Goal: Task Accomplishment & Management: Manage account settings

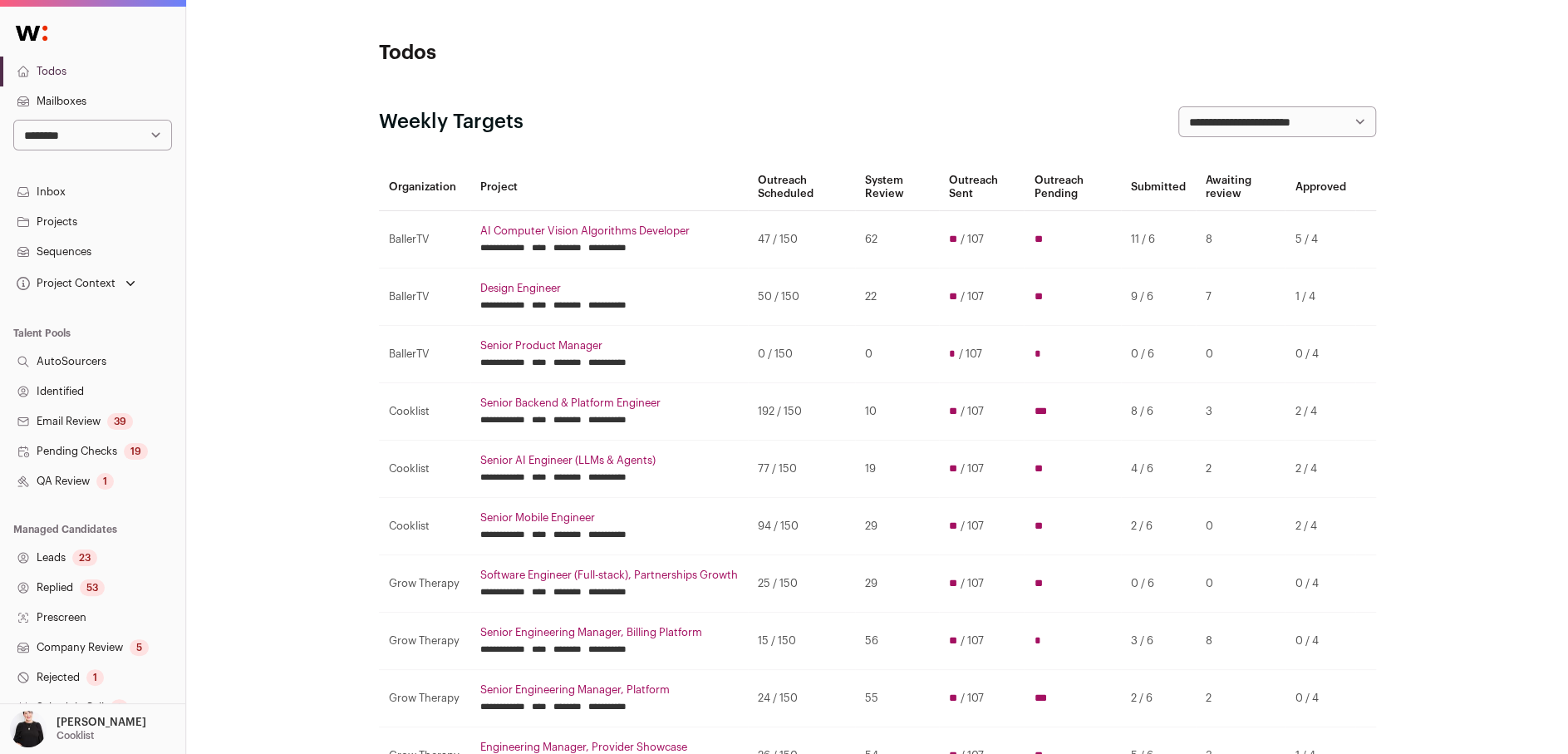
click at [161, 136] on select "**********" at bounding box center [92, 135] width 159 height 31
select select "*****"
click at [13, 119] on select "**********" at bounding box center [92, 135] width 159 height 31
click at [566, 230] on link "AI Computer Vision Algorithms Developer" at bounding box center [610, 231] width 258 height 13
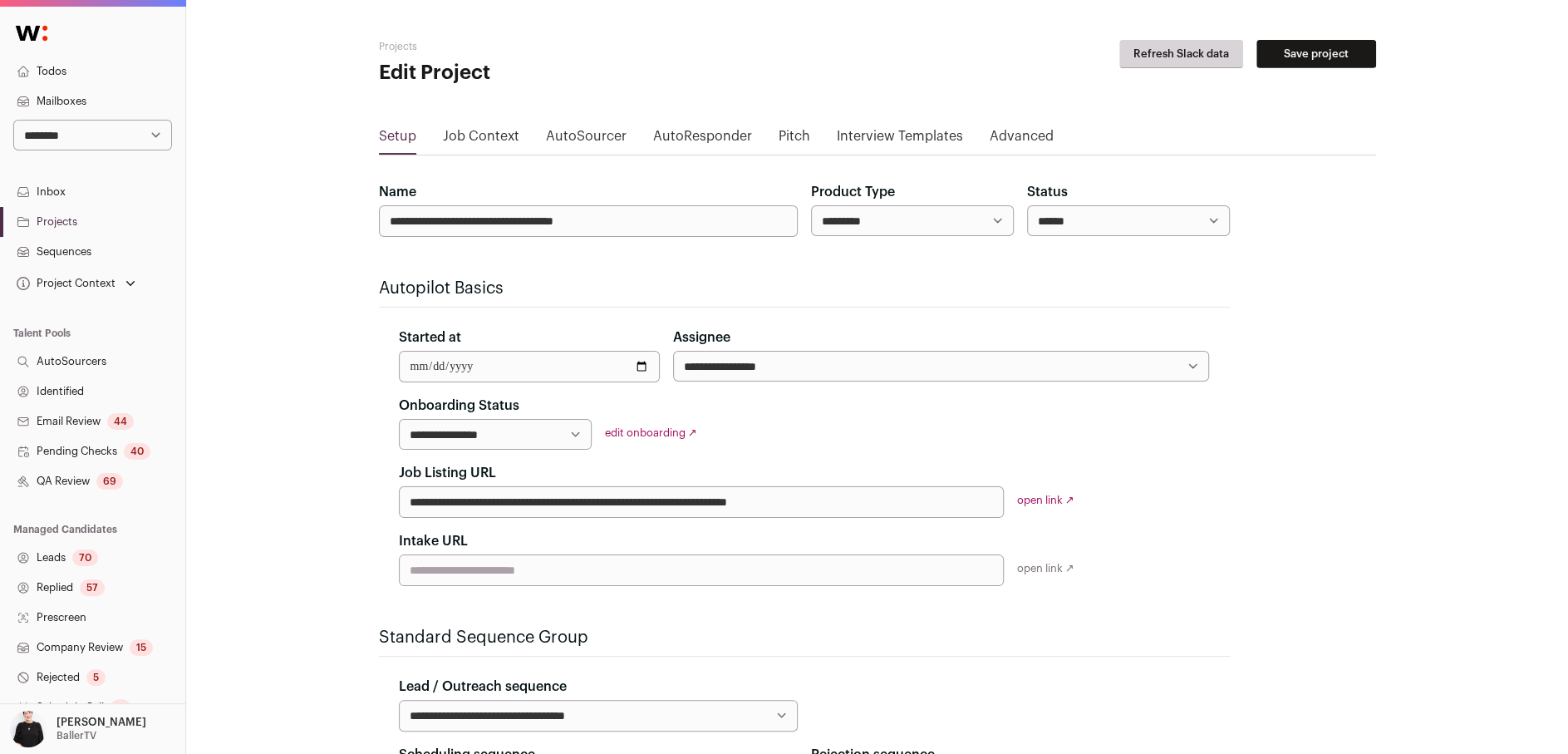
scroll to position [202, 0]
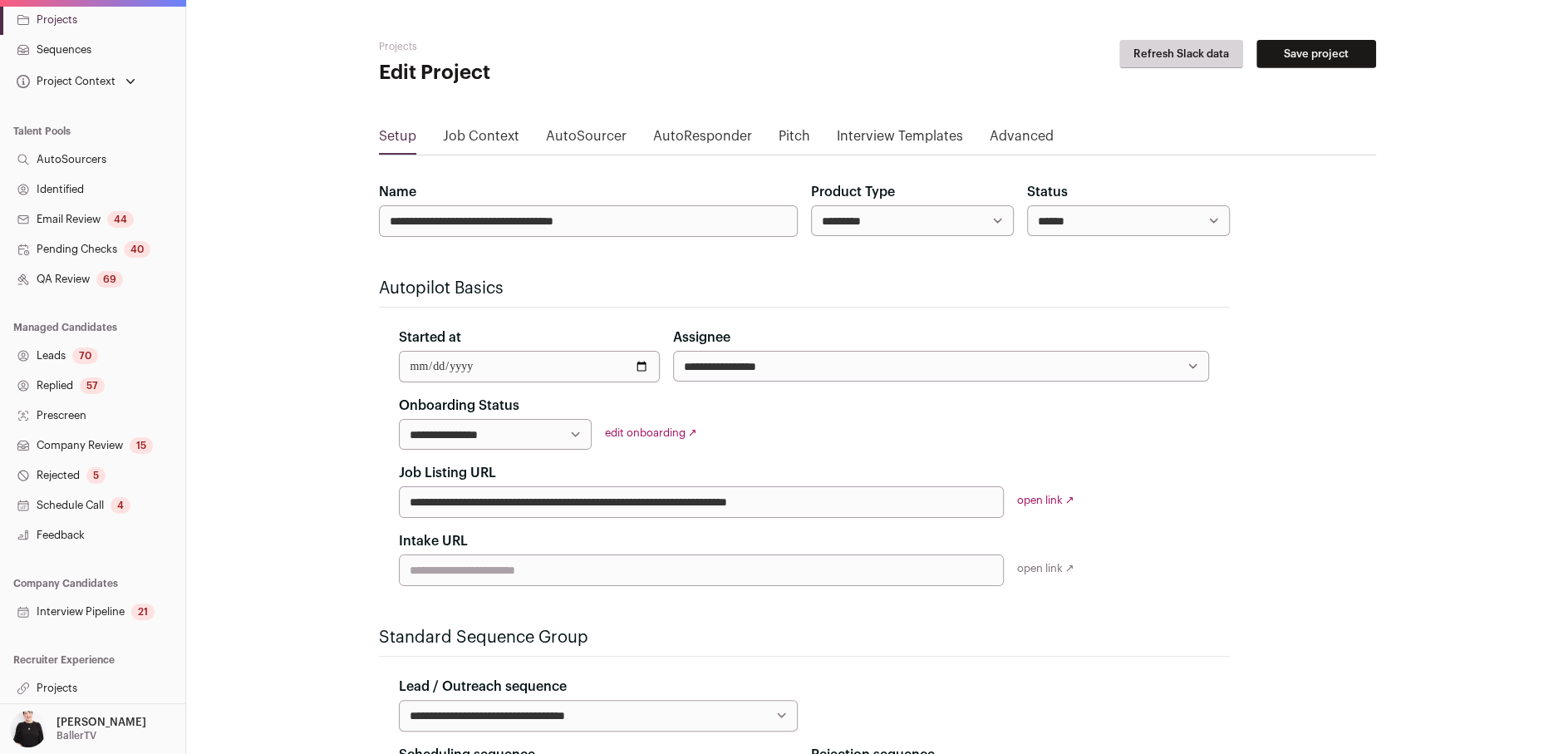
click at [60, 679] on link "Projects" at bounding box center [92, 688] width 186 height 30
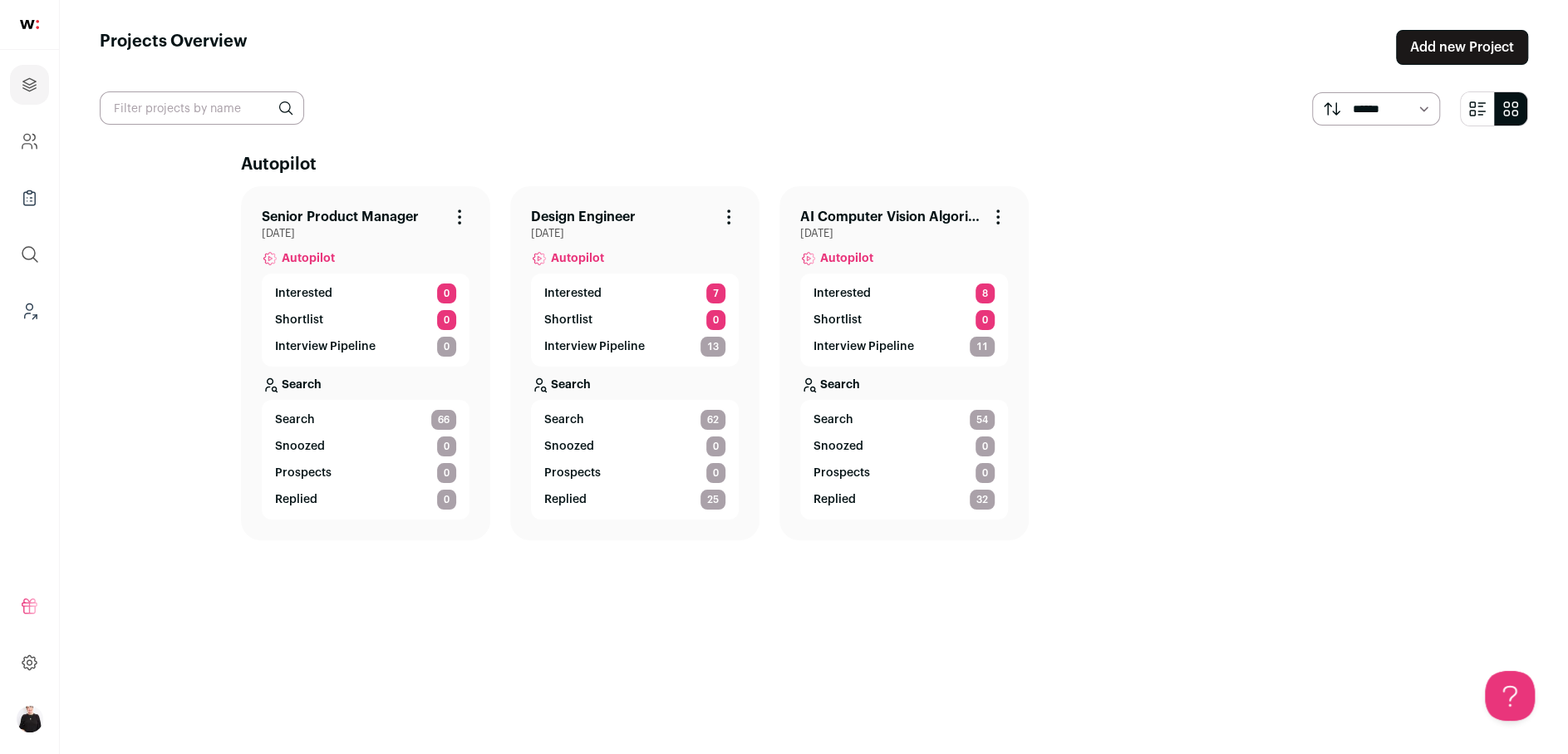
click at [877, 216] on link "AI Computer Vision Algorithms Developer" at bounding box center [890, 216] width 181 height 20
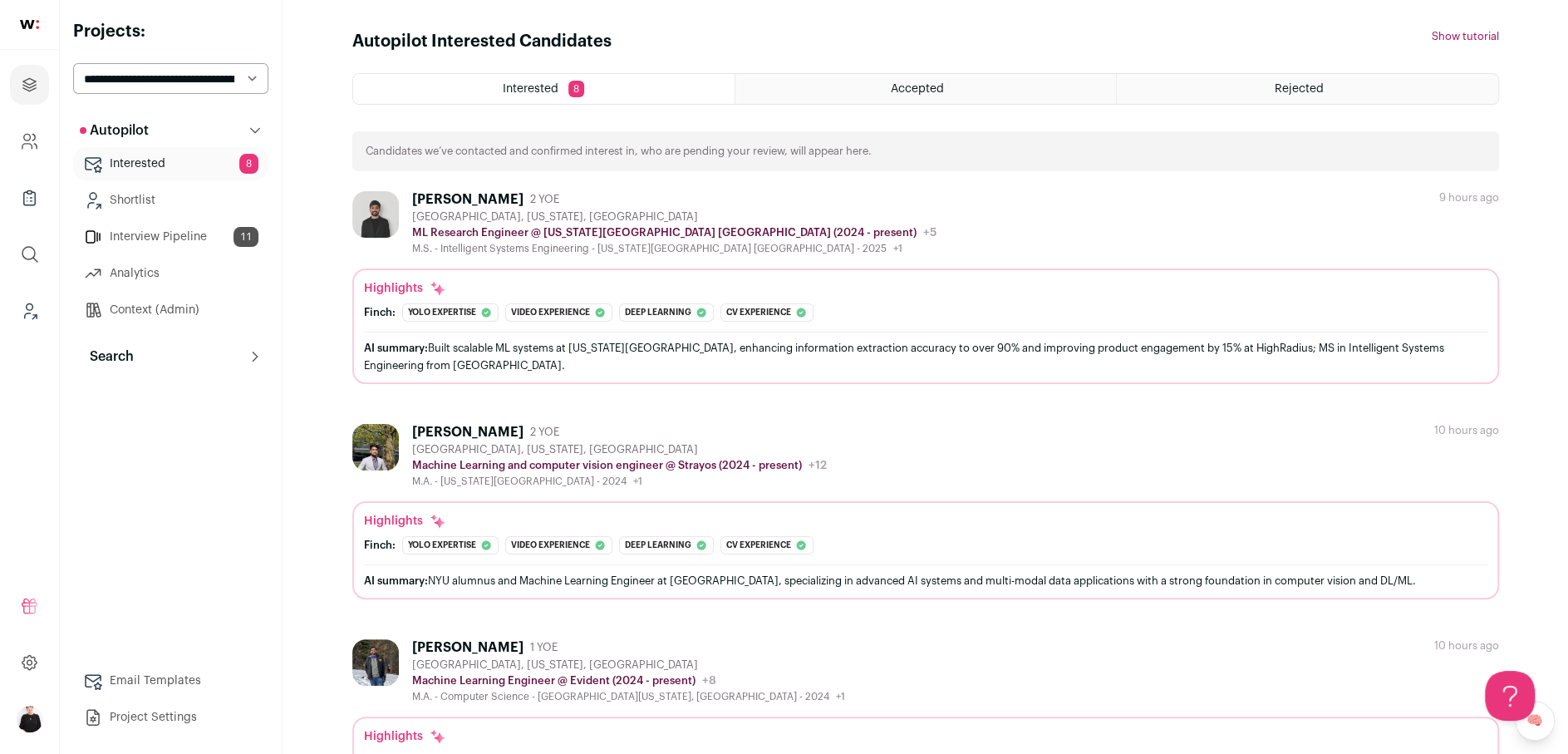
click at [155, 168] on link "Interested 8" at bounding box center [170, 163] width 195 height 34
click at [181, 241] on link "Interview Pipeline 11" at bounding box center [170, 237] width 195 height 34
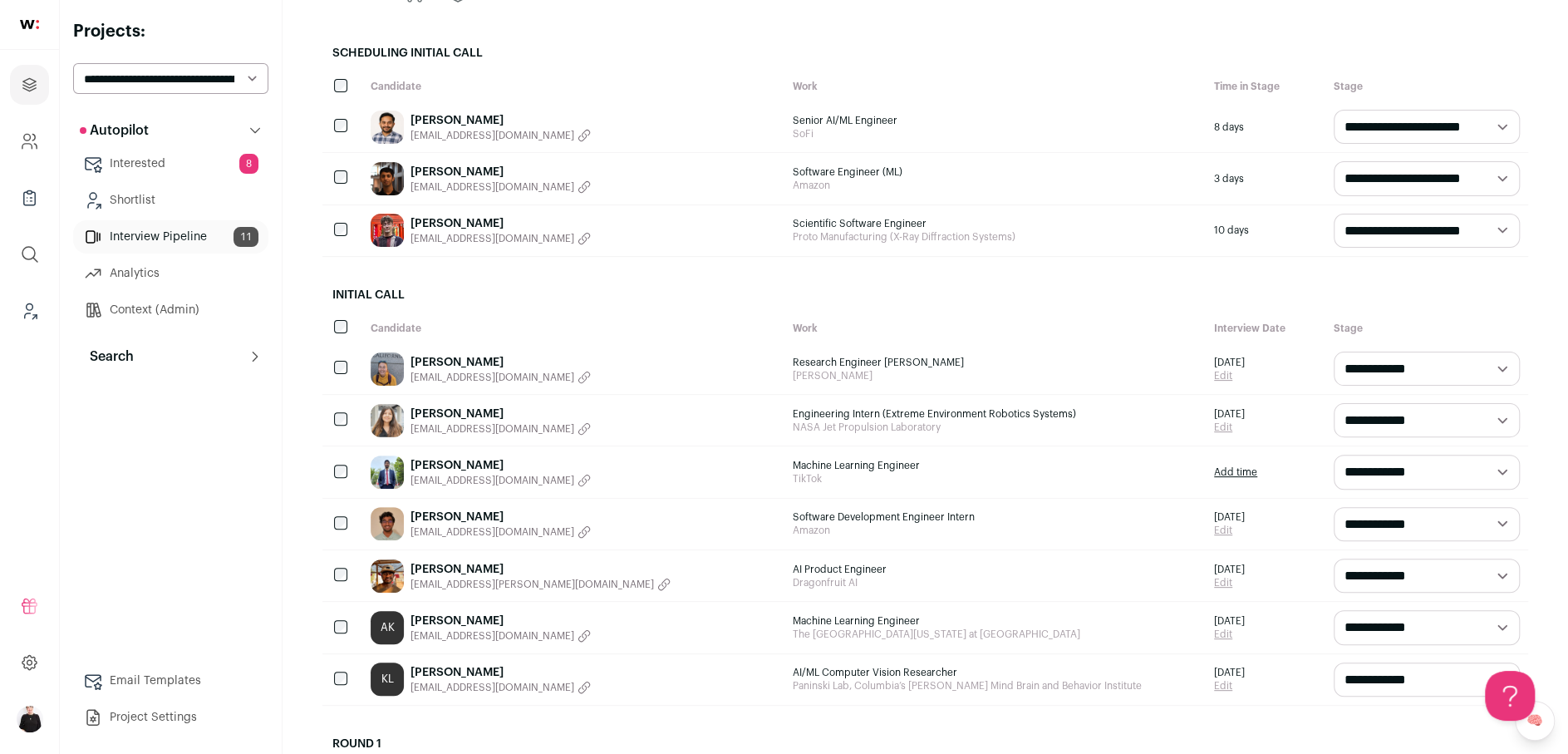
scroll to position [184, 0]
click at [471, 515] on link "Abhiram Annaluru" at bounding box center [501, 515] width 181 height 16
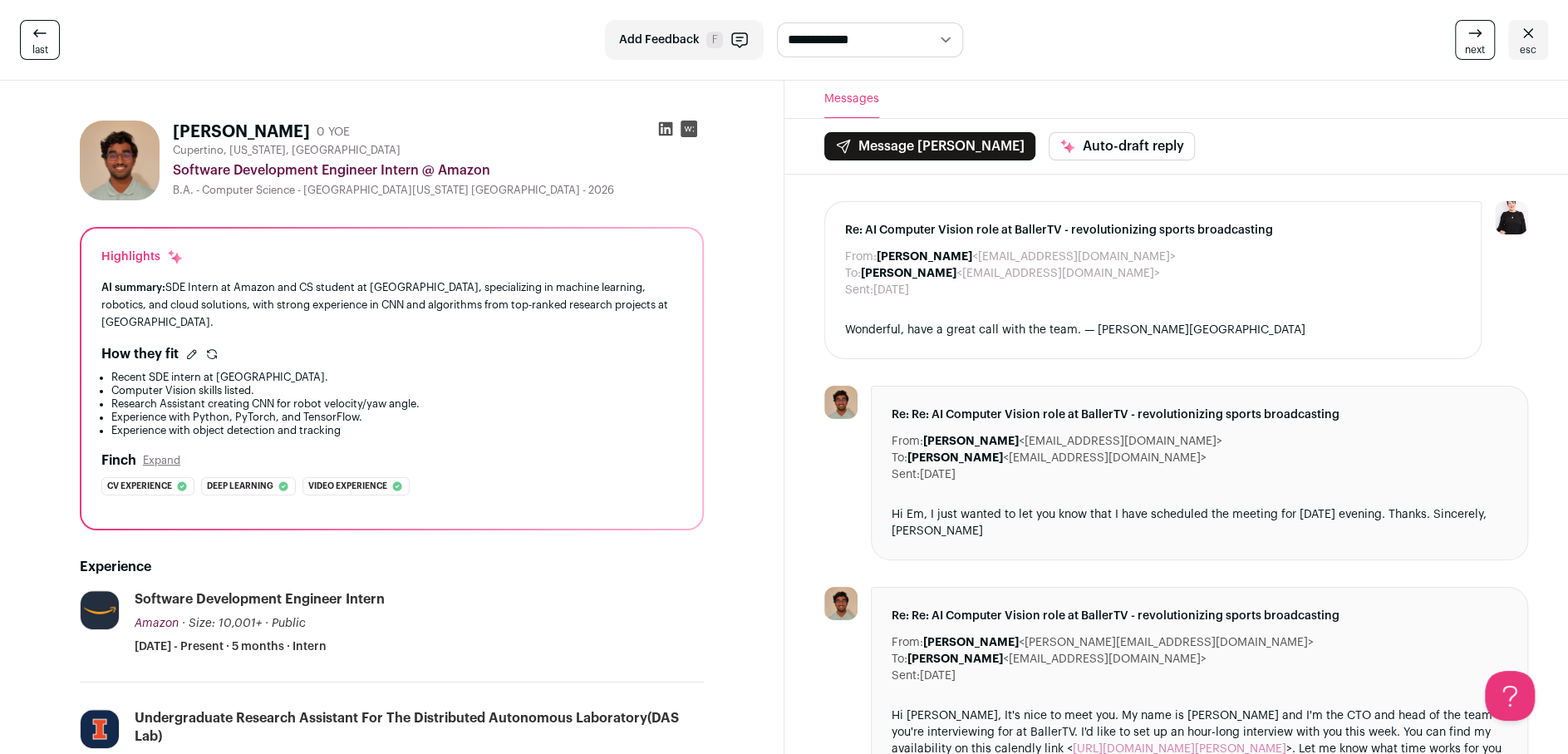
click at [1531, 31] on icon at bounding box center [1528, 33] width 20 height 20
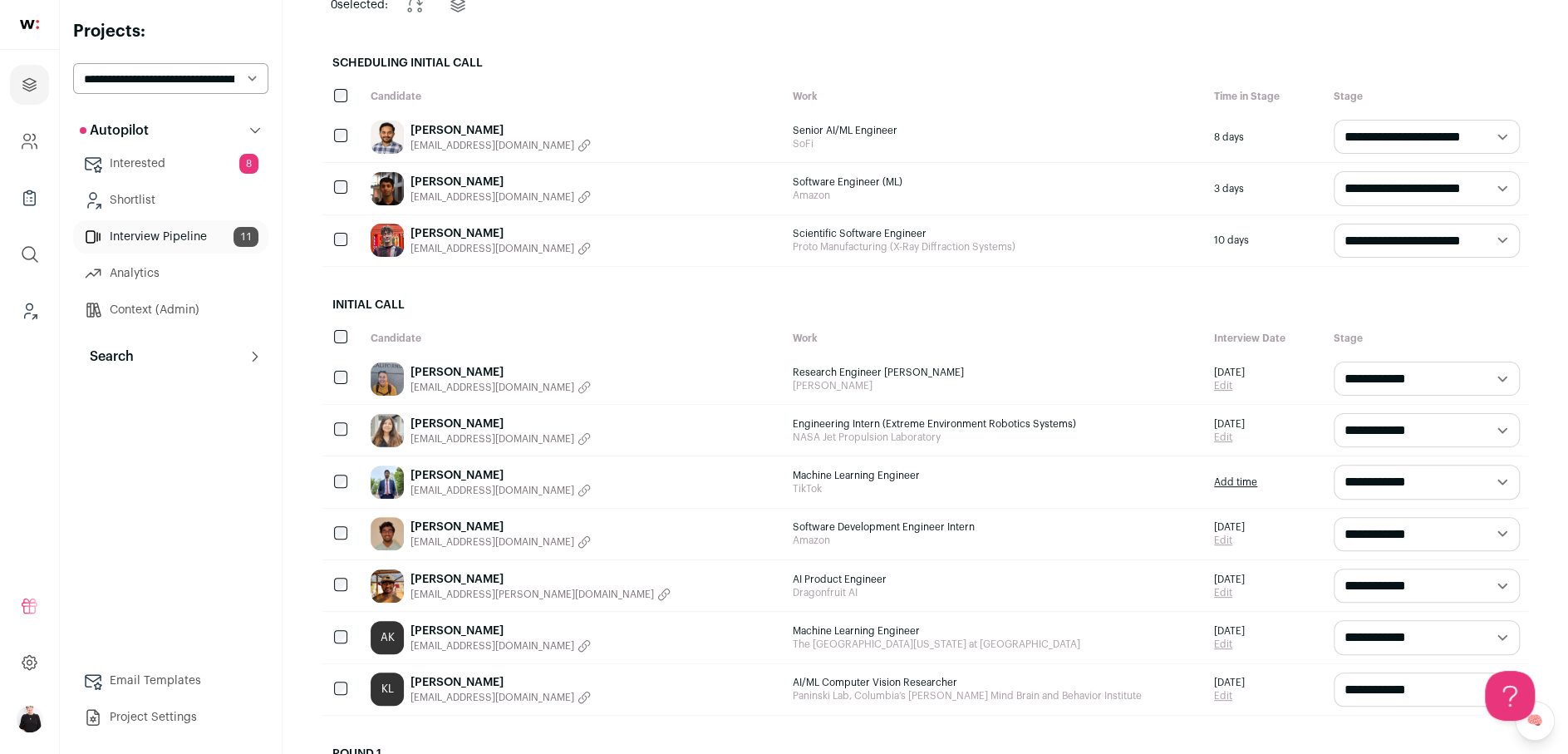
scroll to position [177, 0]
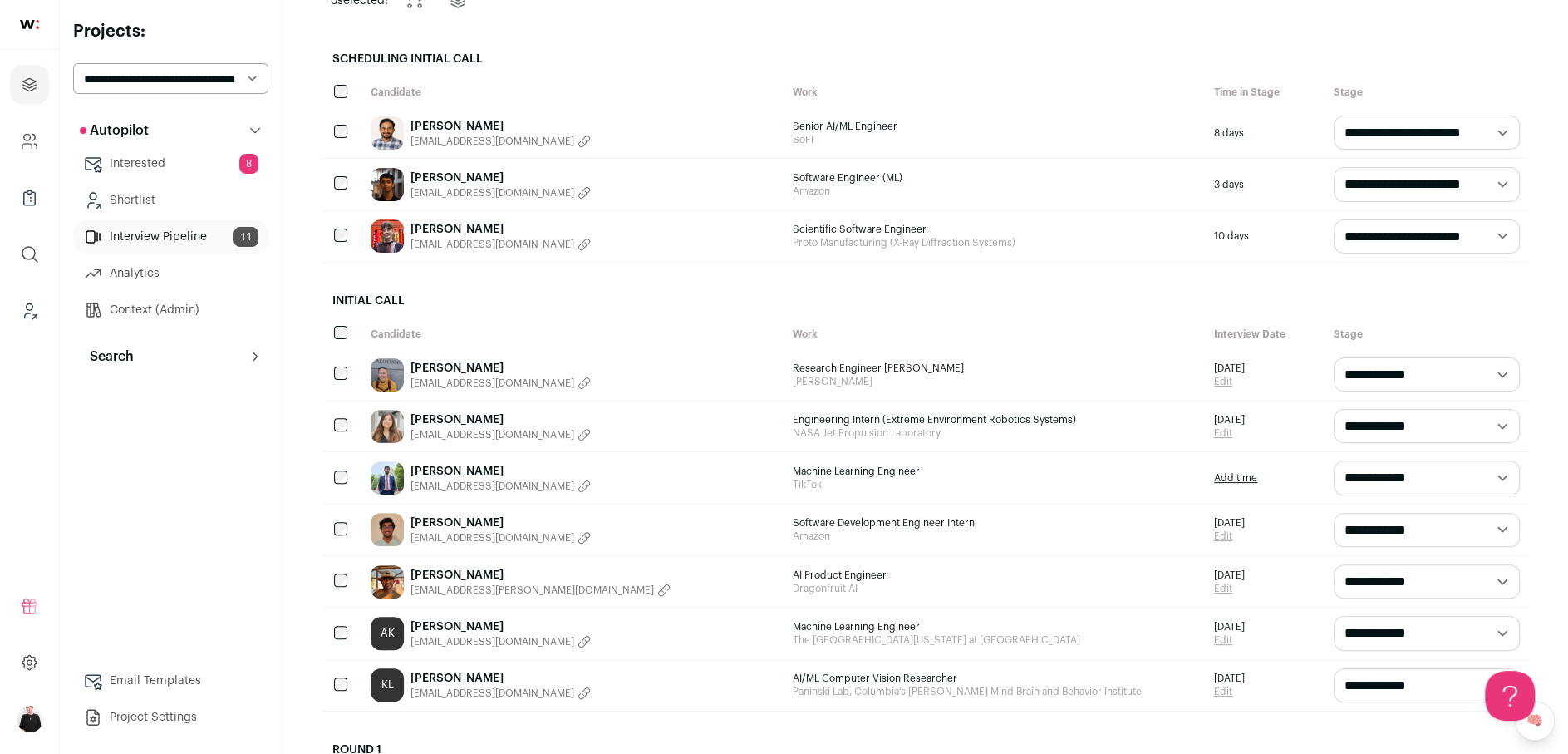
click at [1502, 523] on select "**********" at bounding box center [1427, 529] width 187 height 34
select select "********"
click at [1333, 513] on select "**********" at bounding box center [1427, 529] width 187 height 34
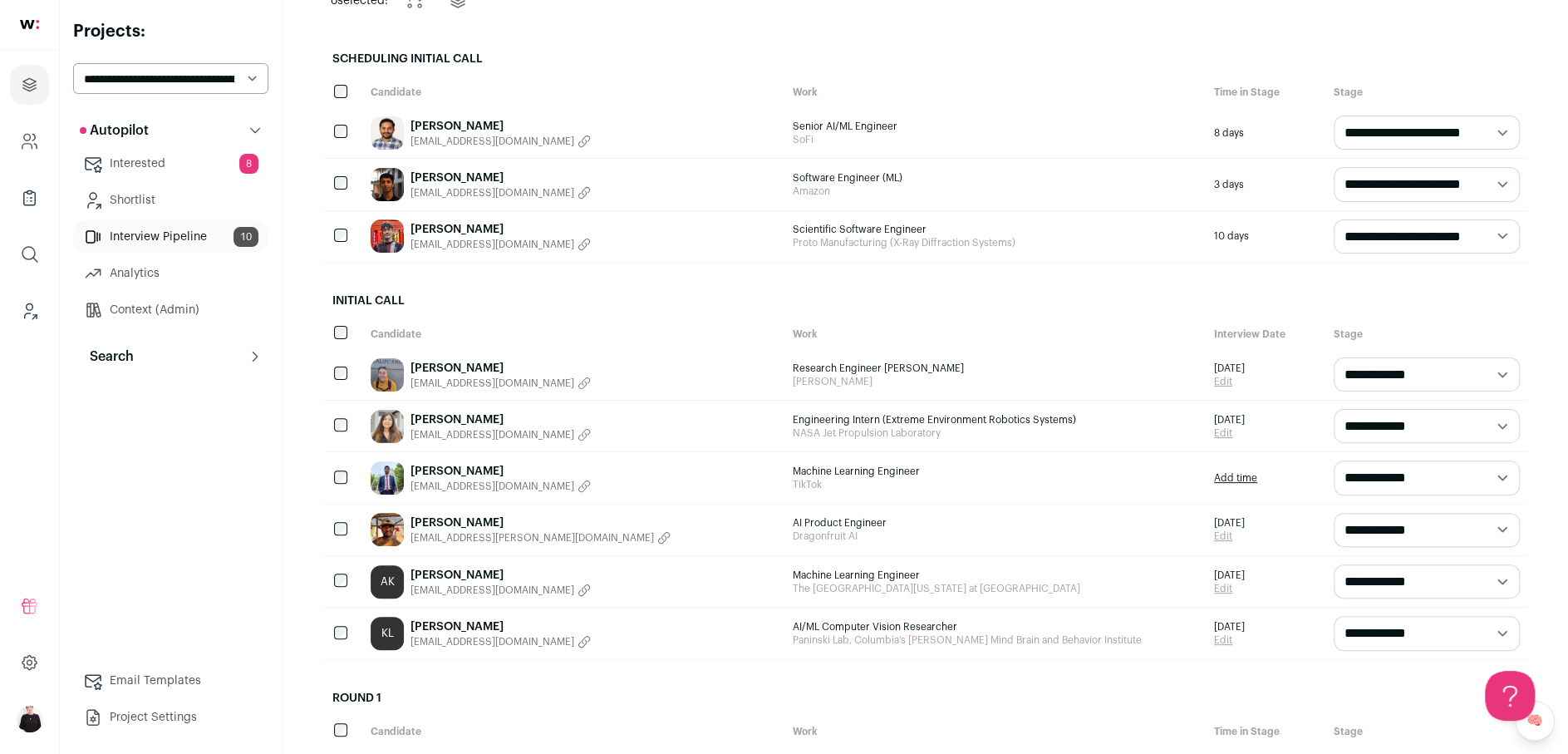
scroll to position [0, 0]
click at [472, 363] on link "Michele Winter" at bounding box center [501, 367] width 181 height 16
click at [439, 419] on link "Marilyn Perdomo" at bounding box center [501, 419] width 181 height 16
click at [440, 571] on link "[PERSON_NAME]" at bounding box center [501, 574] width 181 height 16
click at [444, 624] on link "Keemin Lee" at bounding box center [501, 626] width 181 height 16
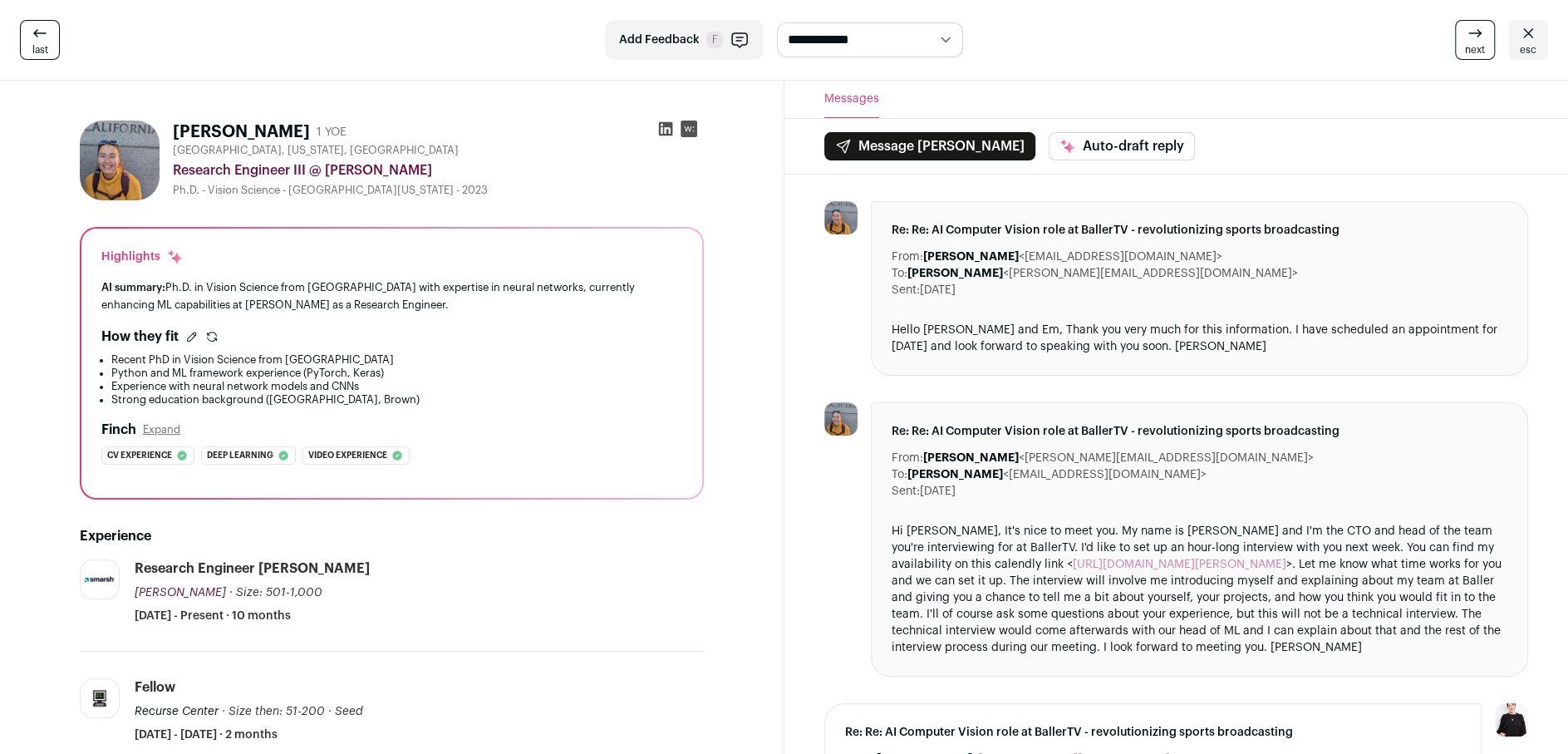
drag, startPoint x: 292, startPoint y: 132, endPoint x: 161, endPoint y: 130, distance: 131.0
click at [161, 130] on div "[PERSON_NAME] 1 YOE [GEOGRAPHIC_DATA], [US_STATE], [GEOGRAPHIC_DATA] Research E…" at bounding box center [391, 160] width 624 height 80
copy div "[PERSON_NAME]"
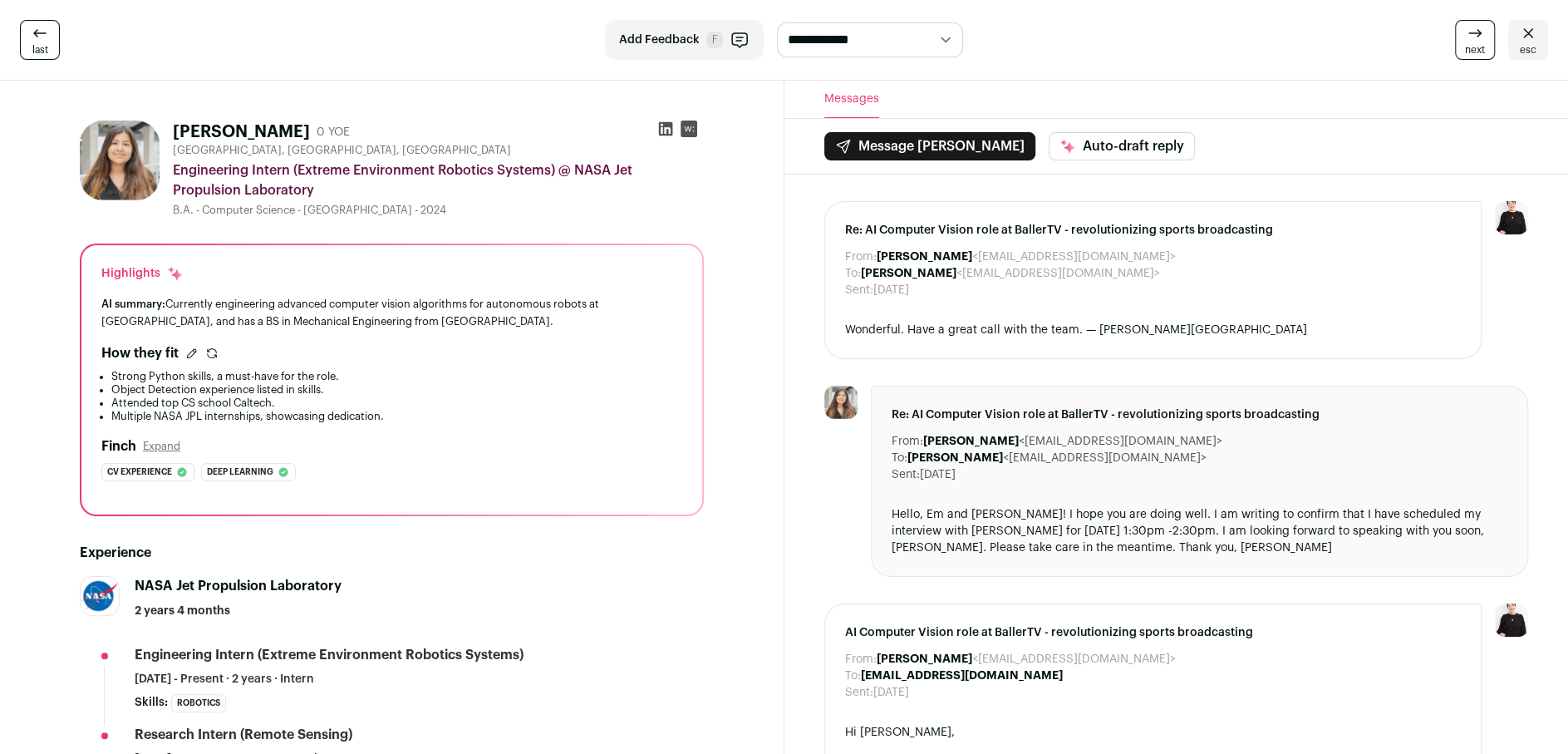
drag, startPoint x: 311, startPoint y: 125, endPoint x: 175, endPoint y: 124, distance: 136.0
click at [175, 124] on div "Marilyn Perdomo 0 YOE" at bounding box center [261, 132] width 177 height 23
copy h1 "Marilyn Perdomo"
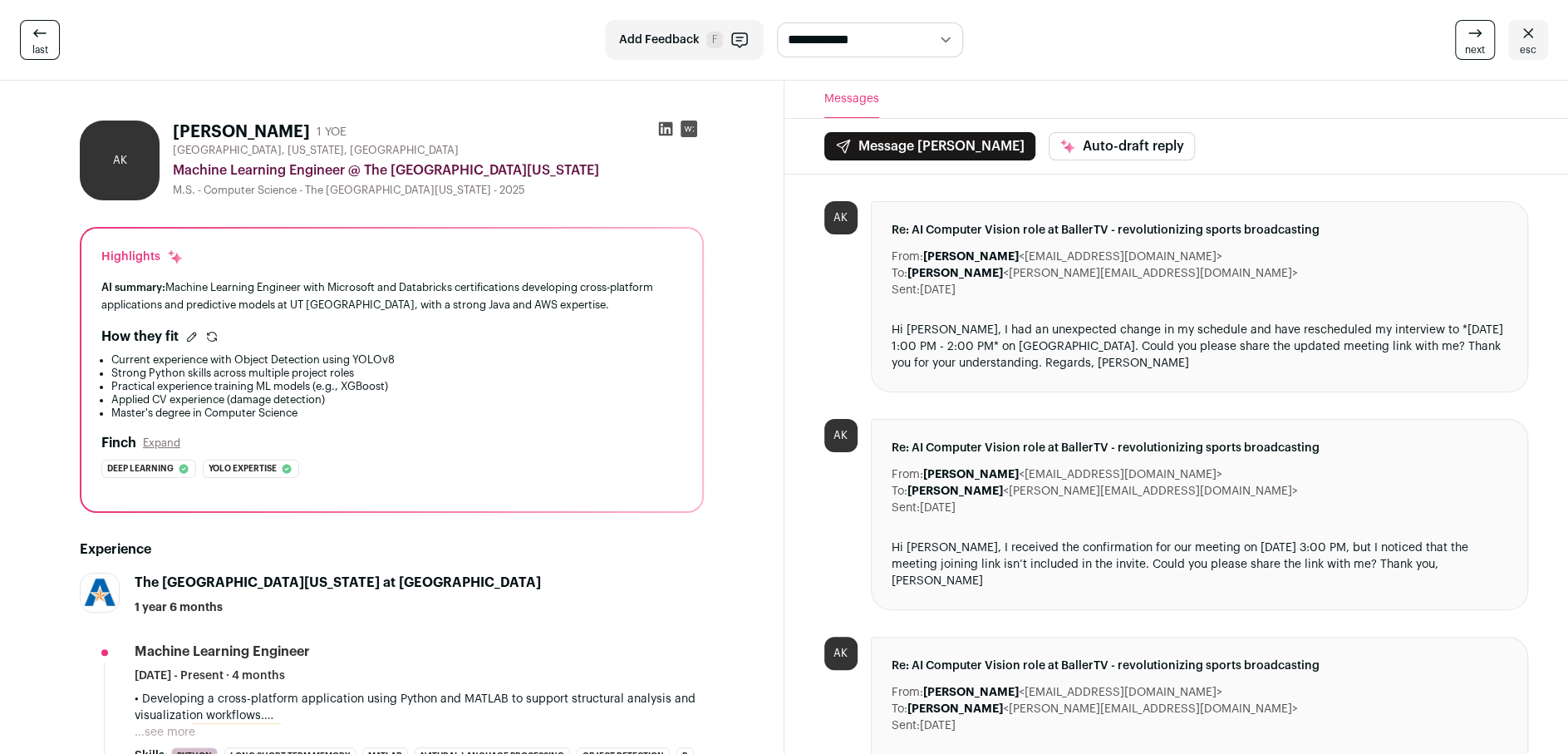
drag, startPoint x: 290, startPoint y: 121, endPoint x: 157, endPoint y: 127, distance: 133.1
click at [156, 128] on div "AK [PERSON_NAME] 1 YOE [GEOGRAPHIC_DATA], [US_STATE], [GEOGRAPHIC_DATA] Machine…" at bounding box center [391, 160] width 624 height 80
copy div "AK [PERSON_NAME]"
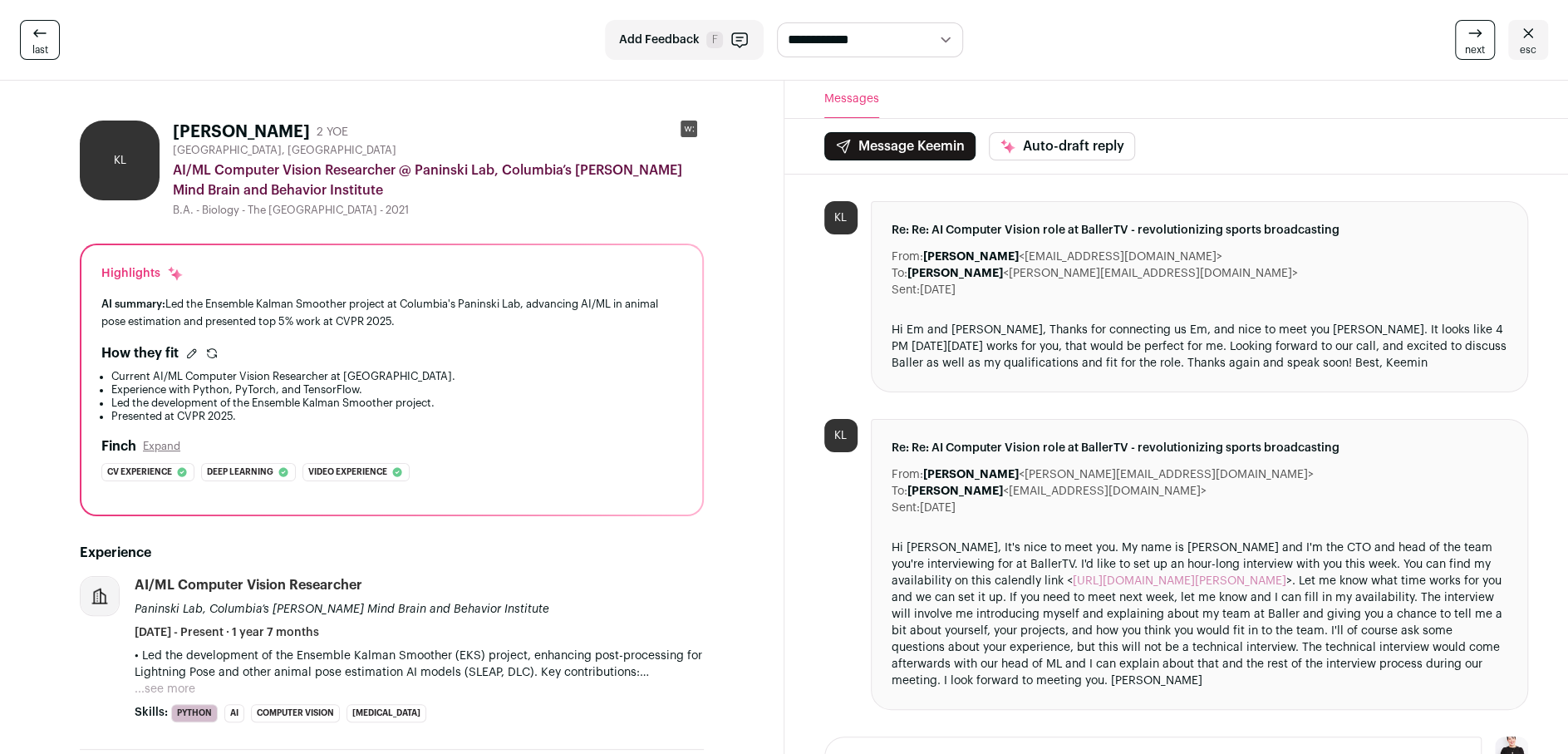
drag, startPoint x: 261, startPoint y: 132, endPoint x: 170, endPoint y: 129, distance: 91.0
click at [170, 129] on div "KL Keemin Lee 2 YOE Palisades Park, NJ 07650, USA AI/ML Computer Vision Researc…" at bounding box center [391, 168] width 624 height 96
copy h1 "Keemin Lee"
